Goal: Task Accomplishment & Management: Manage account settings

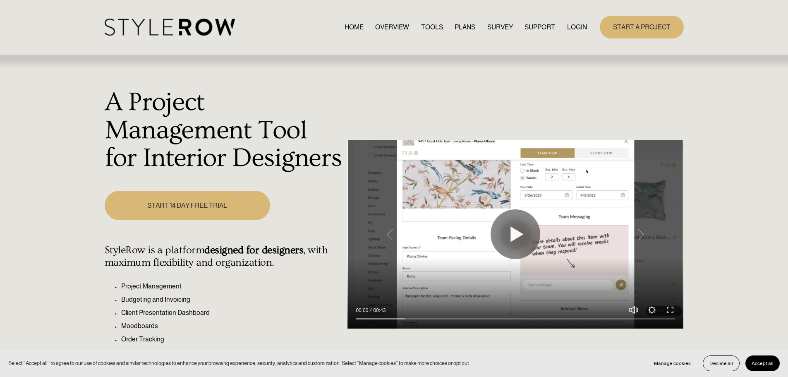
click at [574, 23] on link "LOGIN" at bounding box center [577, 27] width 20 height 11
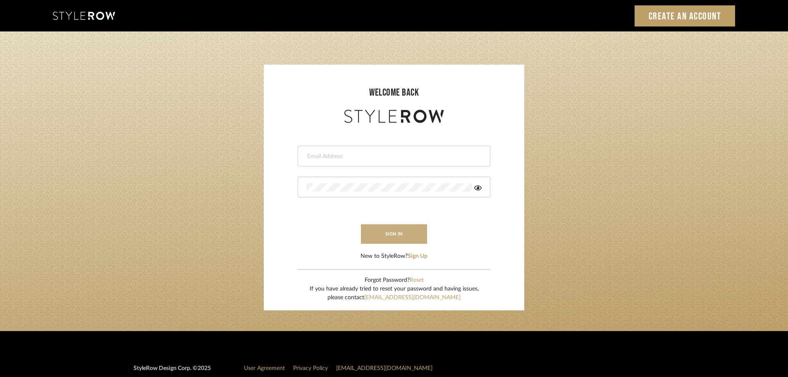
type input "ashleigh@nestkbhomedesign.com"
click at [390, 238] on button "sign in" at bounding box center [394, 233] width 66 height 19
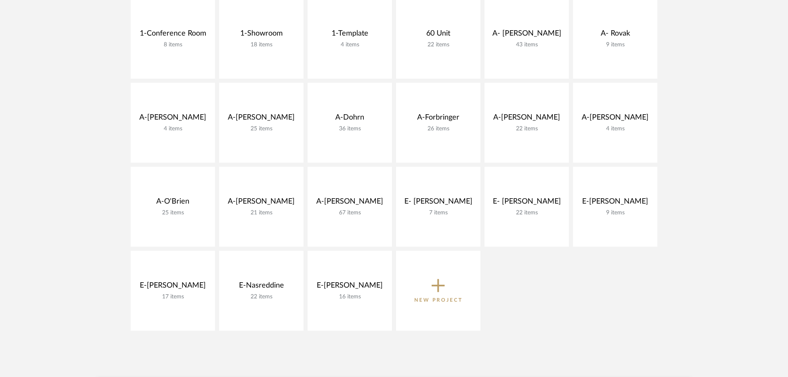
scroll to position [207, 0]
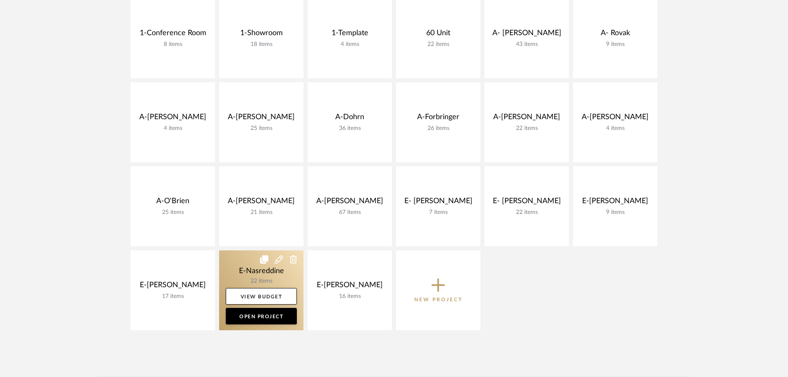
click at [265, 270] on link at bounding box center [261, 290] width 84 height 80
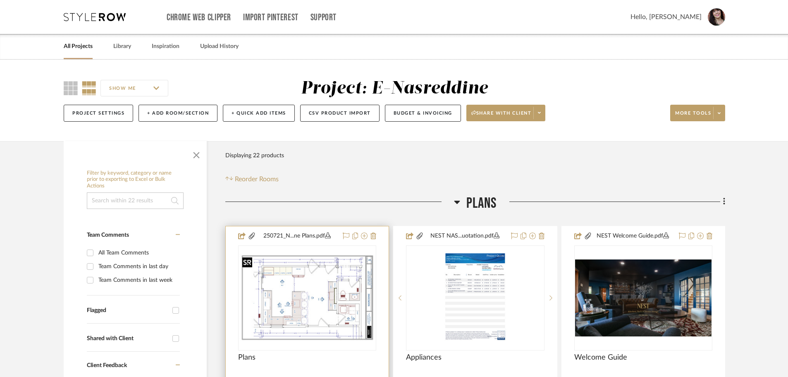
click at [299, 298] on img "0" at bounding box center [307, 298] width 136 height 88
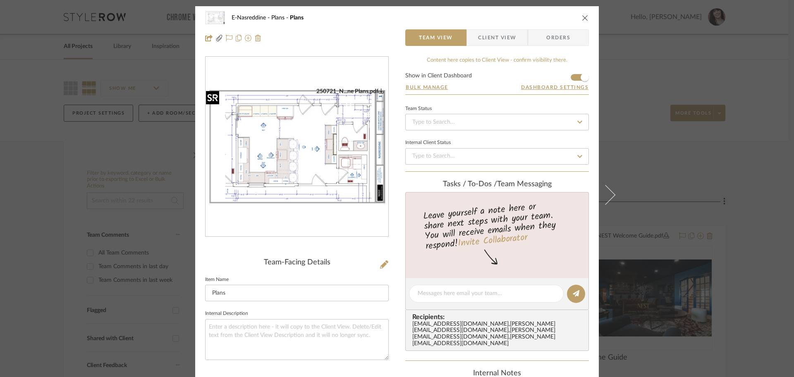
click at [307, 148] on img "0" at bounding box center [297, 147] width 183 height 118
click at [582, 16] on icon "close" at bounding box center [585, 17] width 7 height 7
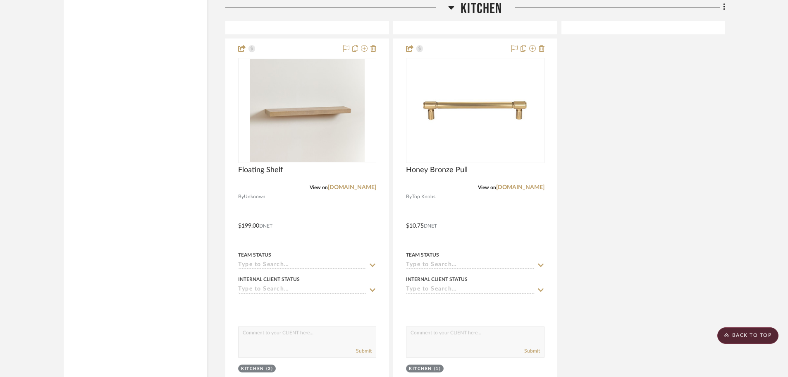
scroll to position [1696, 0]
